Goal: Transaction & Acquisition: Purchase product/service

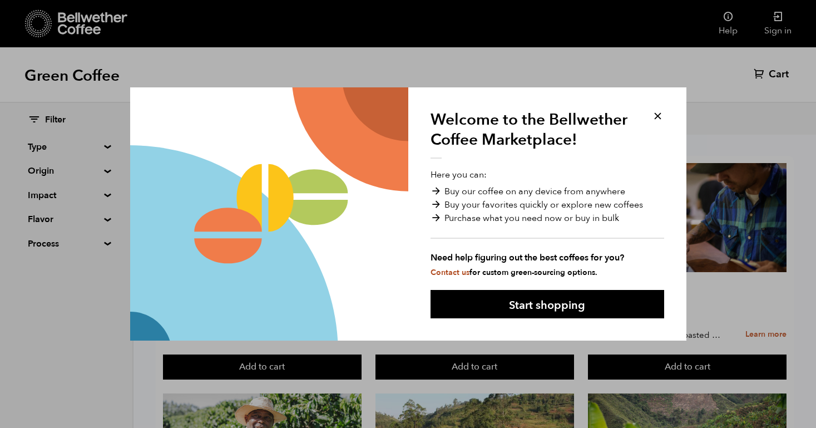
click at [650, 115] on div "Welcome to the Bellwether Coffee Marketplace! Here you can: Buy our coffee on a…" at bounding box center [547, 213] width 278 height 253
click at [658, 118] on button at bounding box center [657, 116] width 13 height 13
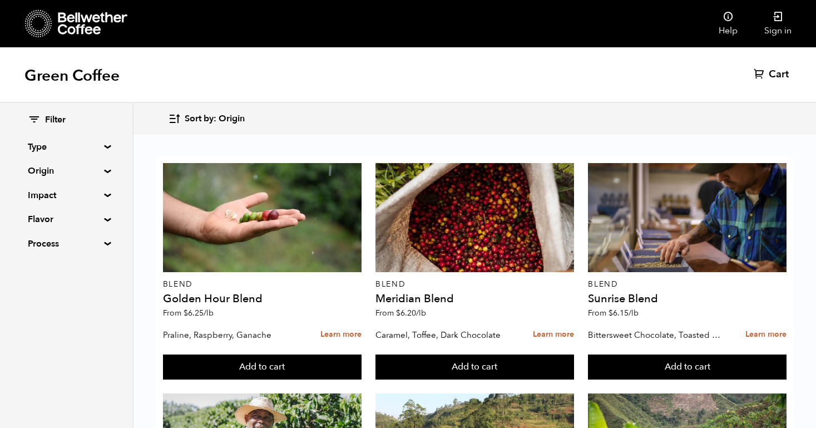
click at [105, 171] on summary "Origin" at bounding box center [66, 170] width 77 height 13
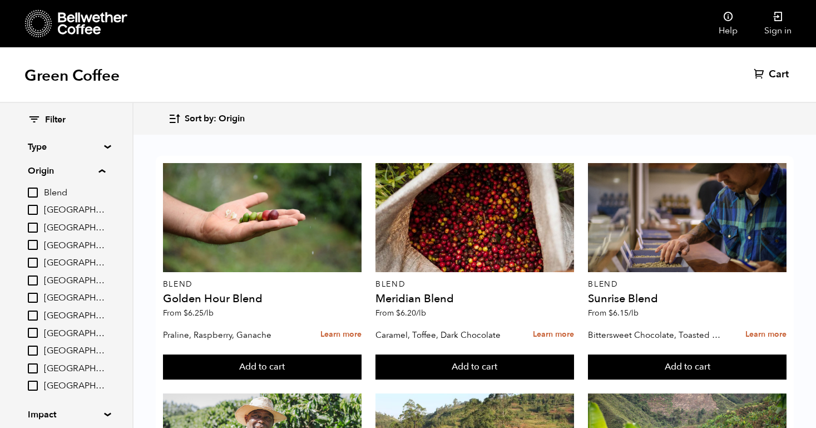
click at [105, 171] on summary "Origin" at bounding box center [66, 170] width 77 height 13
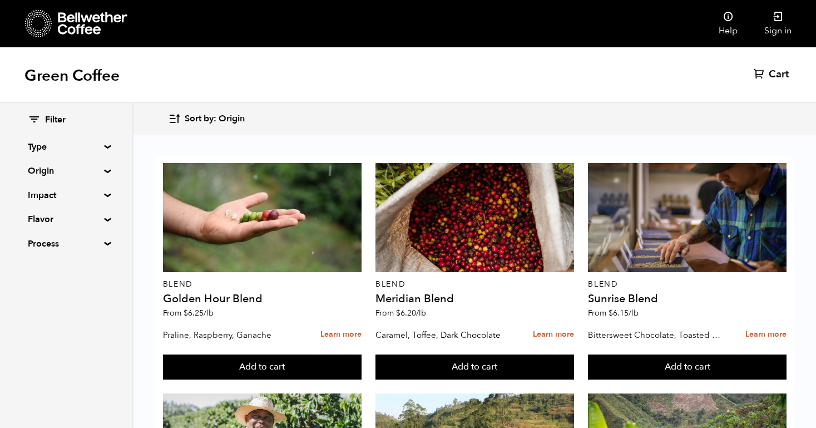
click at [105, 146] on summary "Type" at bounding box center [66, 146] width 77 height 13
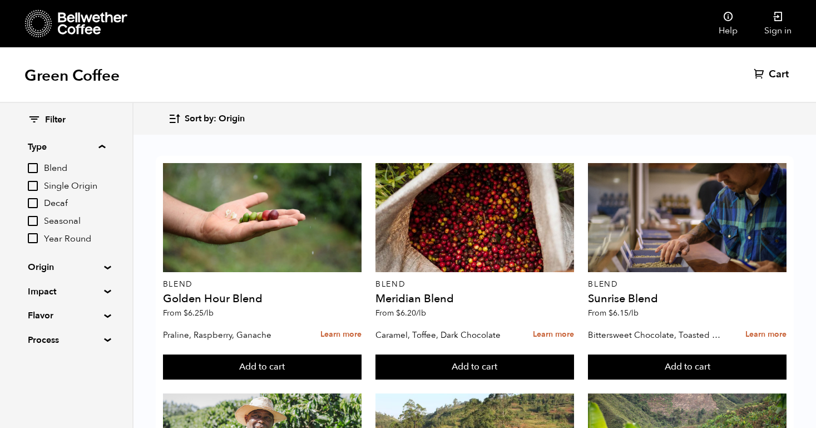
click at [38, 205] on input "Decaf" at bounding box center [33, 203] width 10 height 10
checkbox input "true"
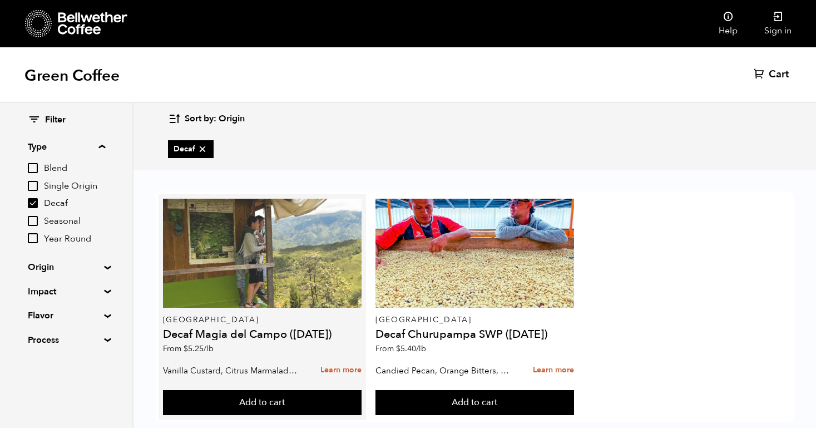
scroll to position [22, 0]
click at [283, 279] on div at bounding box center [262, 253] width 199 height 109
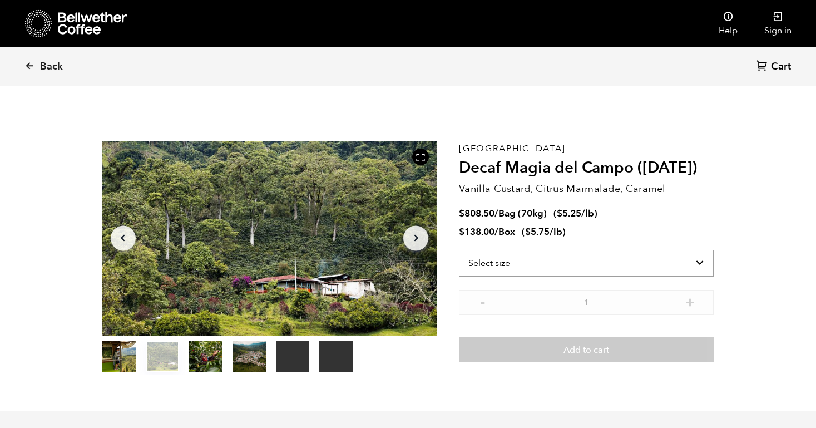
scroll to position [484, 592]
select select "bag"
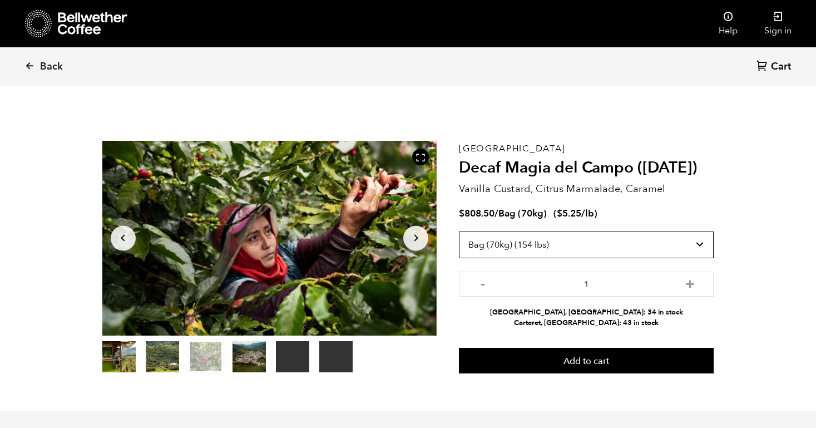
scroll to position [0, 0]
